Goal: Check status

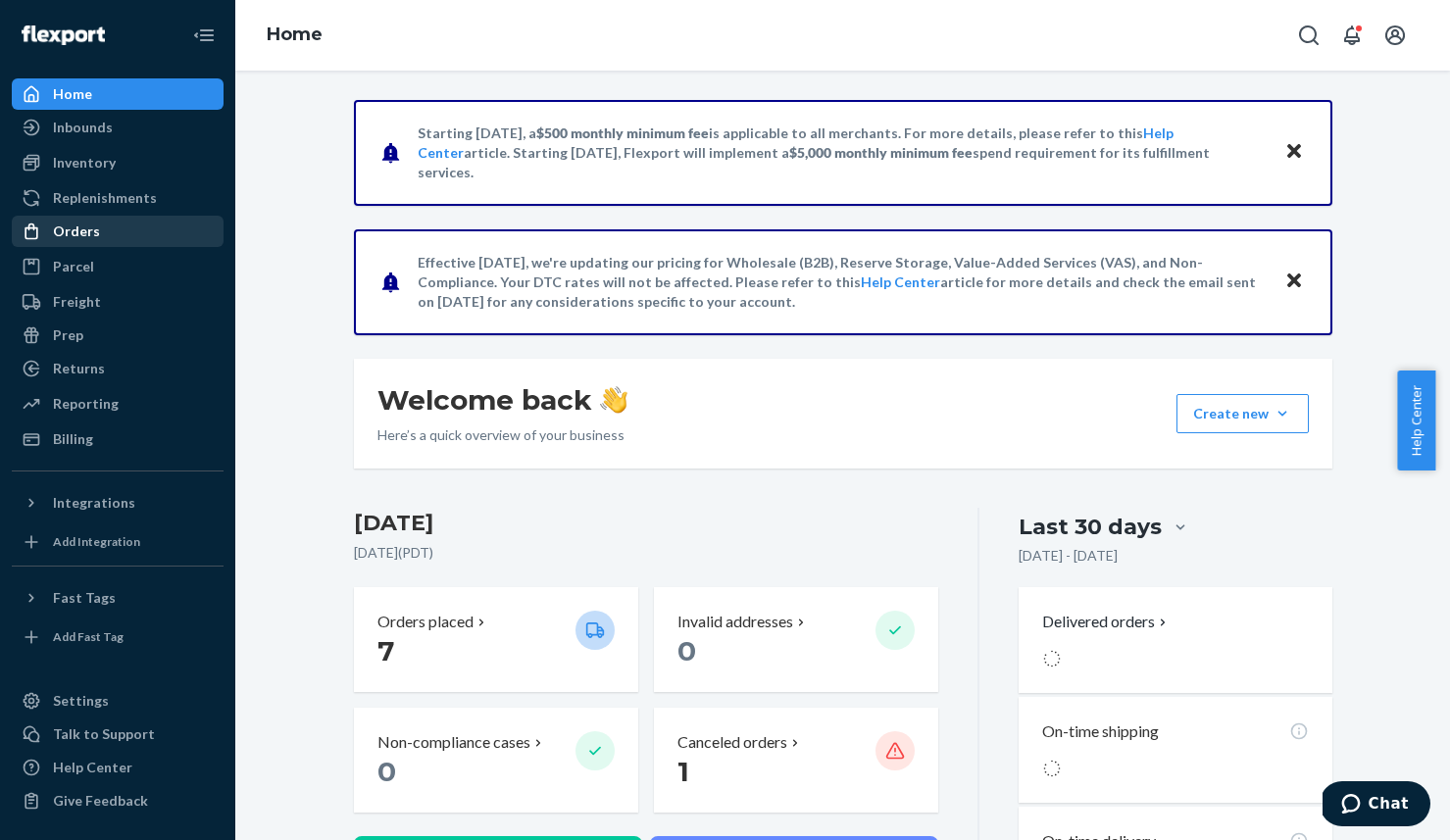
click at [71, 228] on div "Orders" at bounding box center [75, 232] width 47 height 20
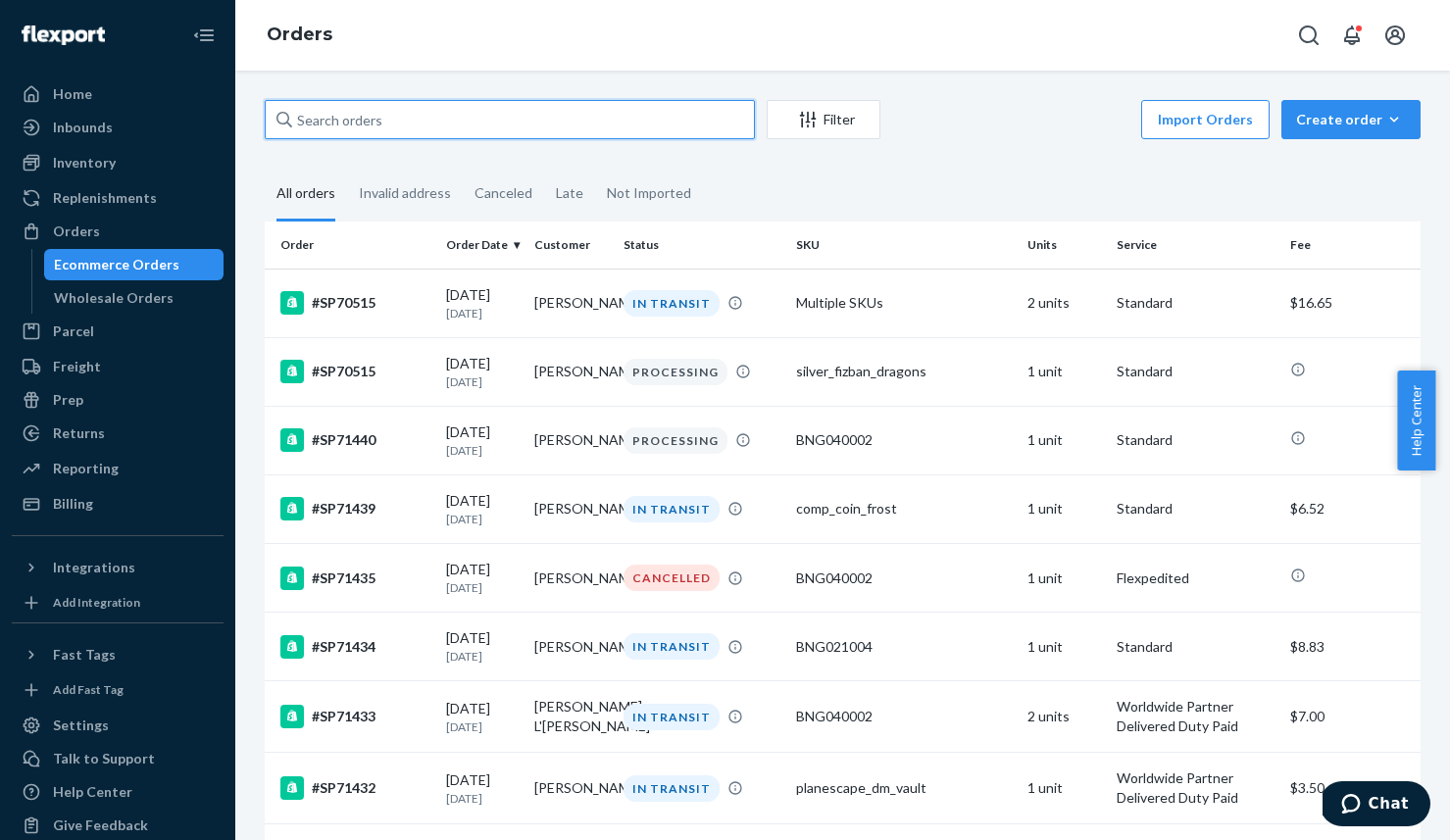
click at [449, 117] on input "text" at bounding box center [509, 120] width 491 height 40
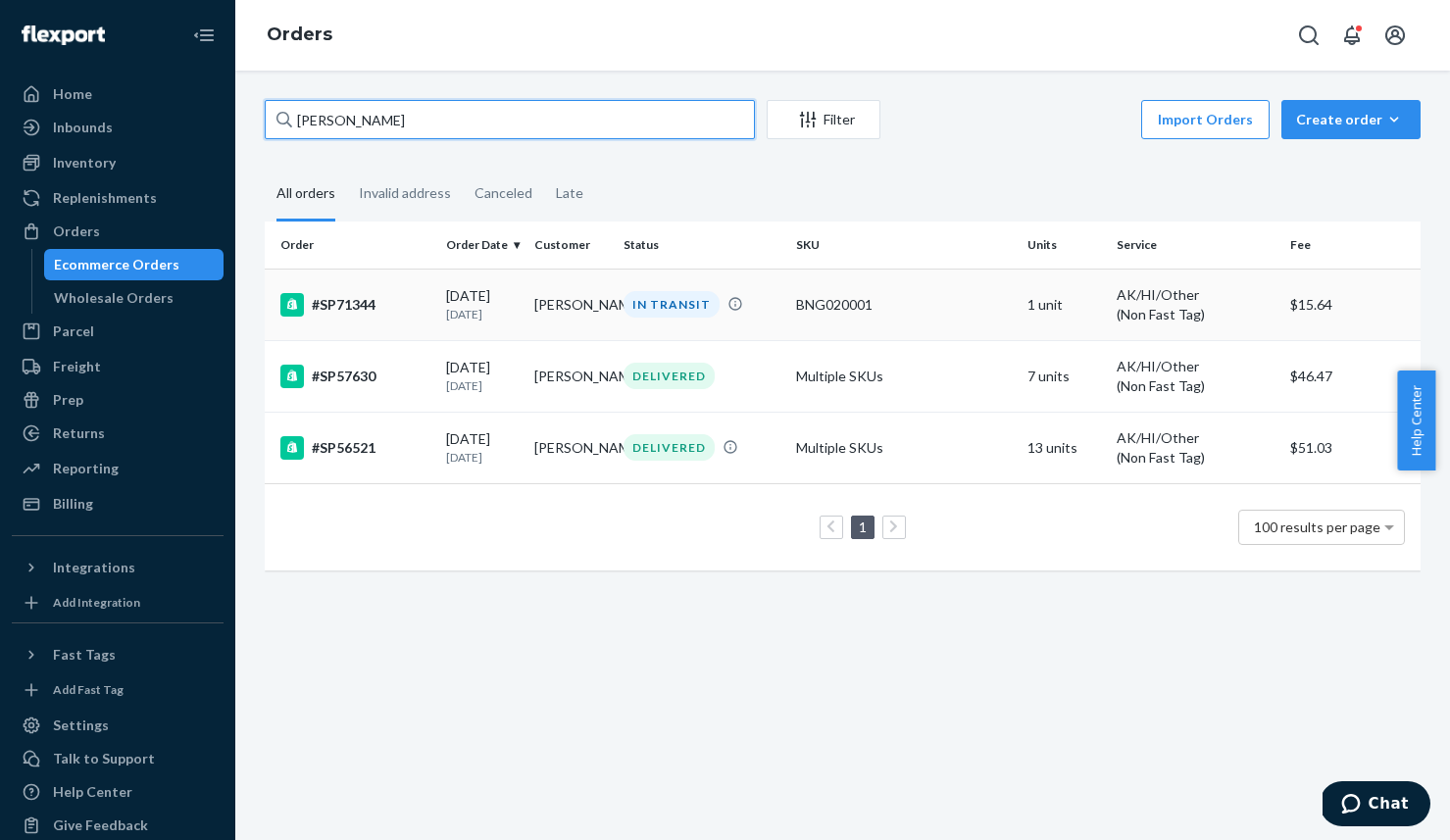
type input "[PERSON_NAME]"
click at [351, 301] on div "#SP71344" at bounding box center [355, 305] width 150 height 24
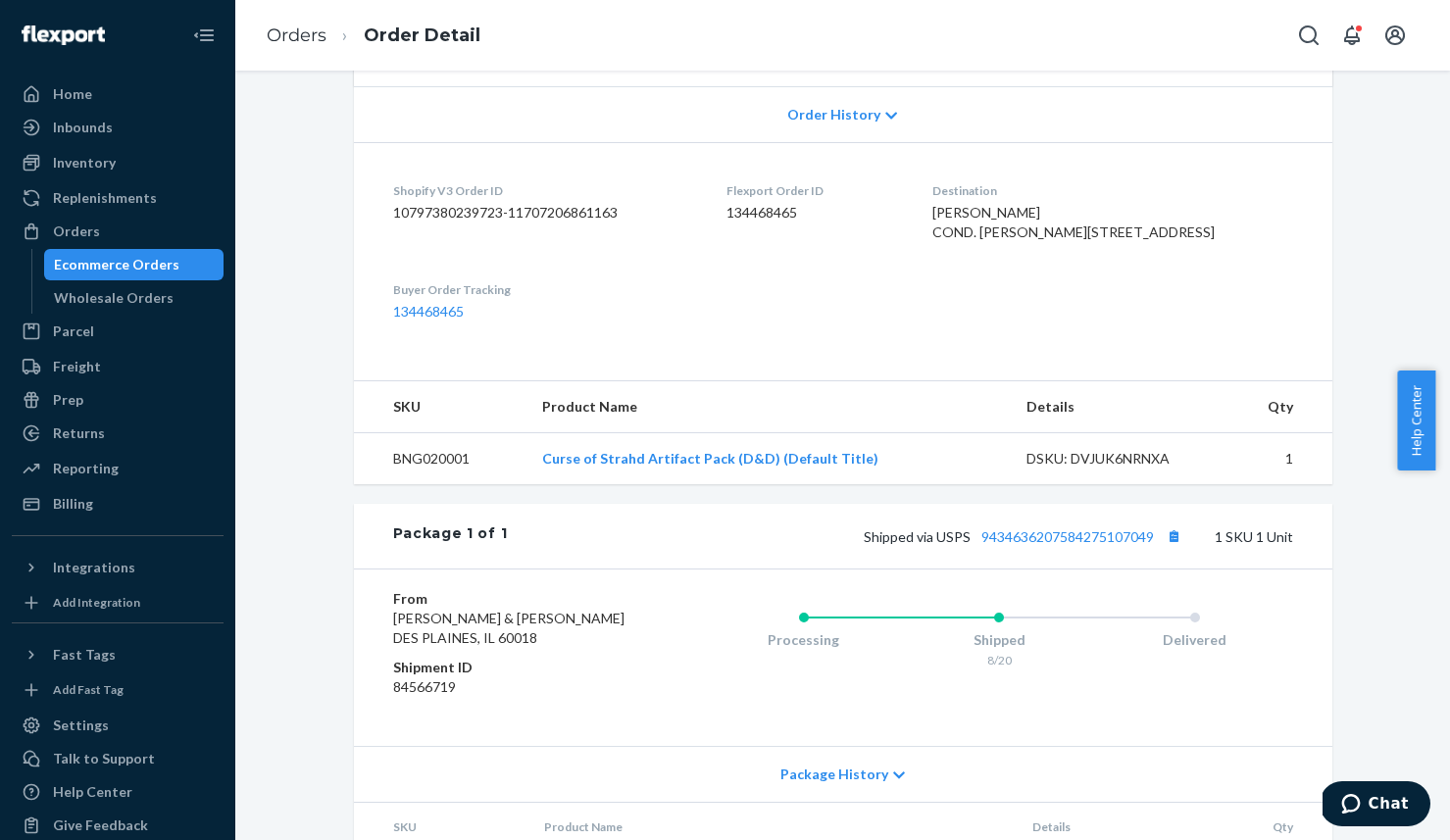
scroll to position [403, 0]
drag, startPoint x: 857, startPoint y: 598, endPoint x: 1186, endPoint y: 595, distance: 329.0
click at [1186, 551] on div "Shipped via USPS 9434636207584275107049 1 SKU 1 Unit" at bounding box center [899, 538] width 785 height 26
copy span "Shipped via USPS 9434636207584275107049"
